Goal: Task Accomplishment & Management: Manage account settings

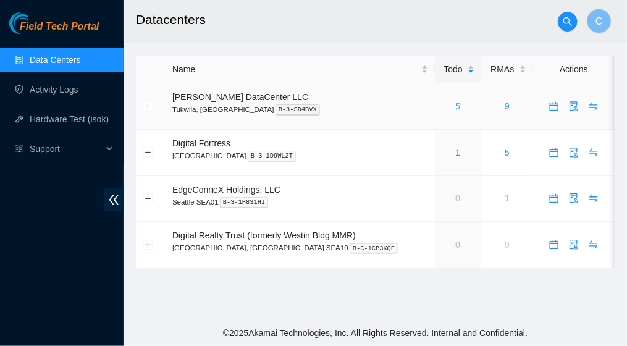
click at [455, 107] on link "5" at bounding box center [457, 106] width 5 height 10
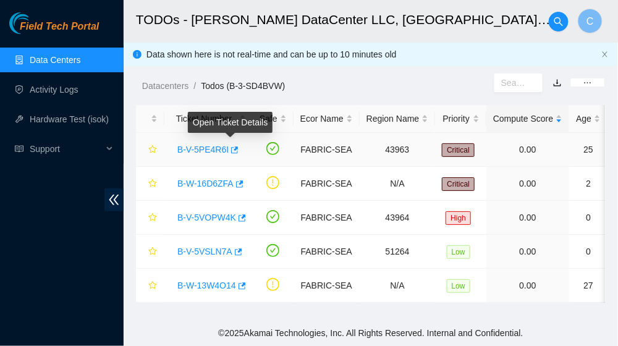
click at [203, 148] on link "B-V-5PE4R6I" at bounding box center [202, 150] width 51 height 10
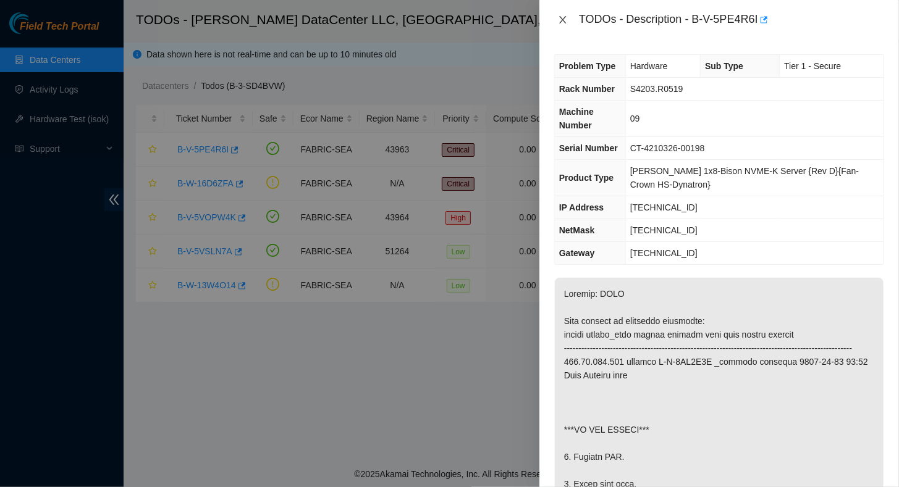
click at [566, 20] on icon "close" at bounding box center [563, 20] width 10 height 10
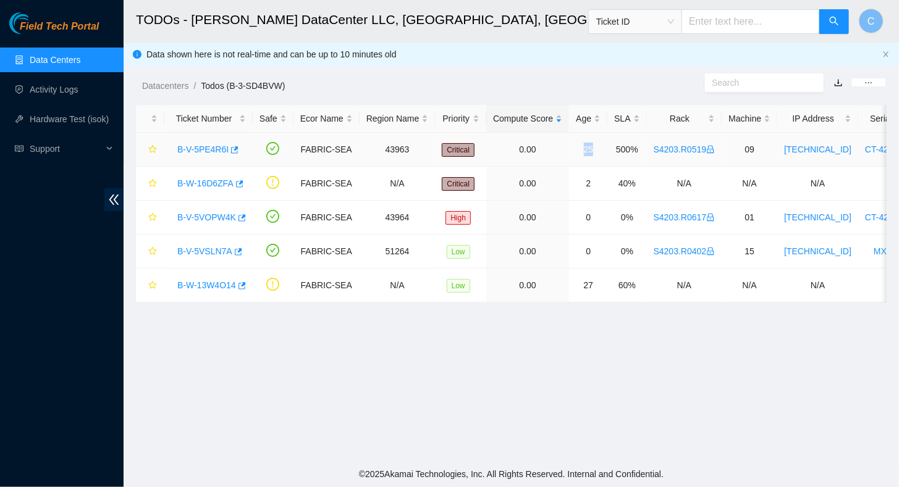
drag, startPoint x: 581, startPoint y: 150, endPoint x: 603, endPoint y: 148, distance: 23.0
click at [603, 148] on td "25" at bounding box center [588, 150] width 38 height 34
click at [503, 149] on td "0.00" at bounding box center [527, 150] width 83 height 34
